Goal: Information Seeking & Learning: Learn about a topic

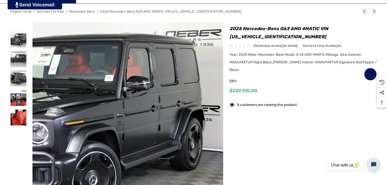
scroll to position [76, 0]
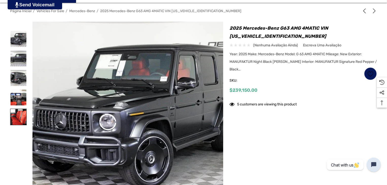
click at [23, 118] on img at bounding box center [18, 117] width 16 height 16
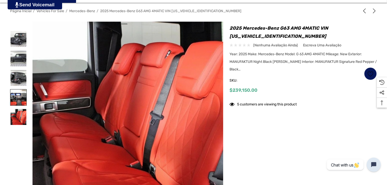
click at [20, 103] on img at bounding box center [18, 97] width 16 height 16
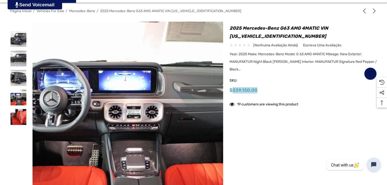
drag, startPoint x: 233, startPoint y: 83, endPoint x: 256, endPoint y: 84, distance: 22.8
click at [256, 87] on span "$239,150.00" at bounding box center [243, 90] width 28 height 6
click at [257, 87] on div "2025 Mercedes-Benz G63 AMG 4MATIC VIN [US_VEHICLE_IDENTIFICATION_NUMBER] (nenhu…" at bounding box center [302, 60] width 147 height 72
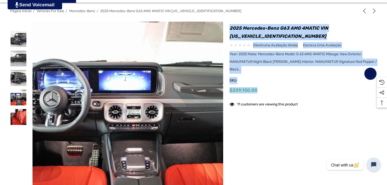
drag, startPoint x: 263, startPoint y: 86, endPoint x: 215, endPoint y: 85, distance: 47.4
click at [215, 85] on div at bounding box center [193, 117] width 366 height 191
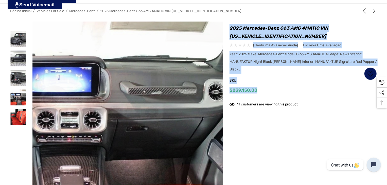
click at [265, 87] on div "2025 Mercedes-Benz G63 AMG 4MATIC VIN [US_VEHICLE_IDENTIFICATION_NUMBER] (nenhu…" at bounding box center [302, 60] width 147 height 72
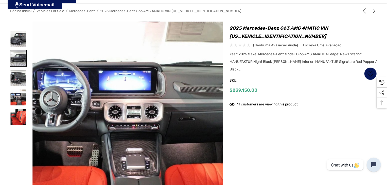
click at [17, 56] on img at bounding box center [18, 58] width 16 height 16
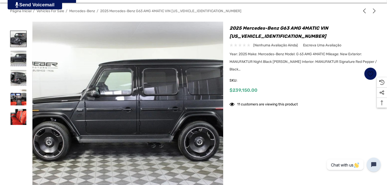
click at [17, 41] on img at bounding box center [18, 39] width 16 height 16
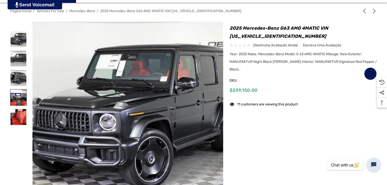
click at [16, 99] on img at bounding box center [18, 97] width 16 height 16
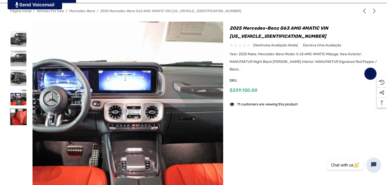
click at [19, 114] on img at bounding box center [18, 117] width 16 height 16
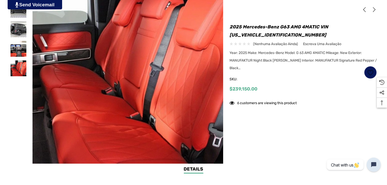
scroll to position [127, 0]
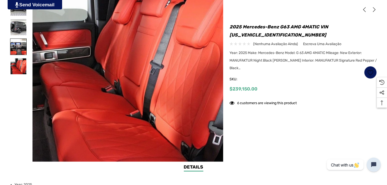
click at [17, 50] on img at bounding box center [18, 47] width 16 height 16
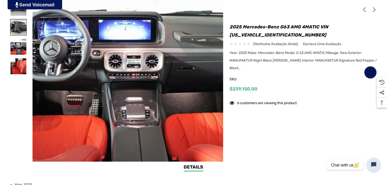
click at [17, 31] on img at bounding box center [18, 27] width 16 height 16
